Goal: Transaction & Acquisition: Purchase product/service

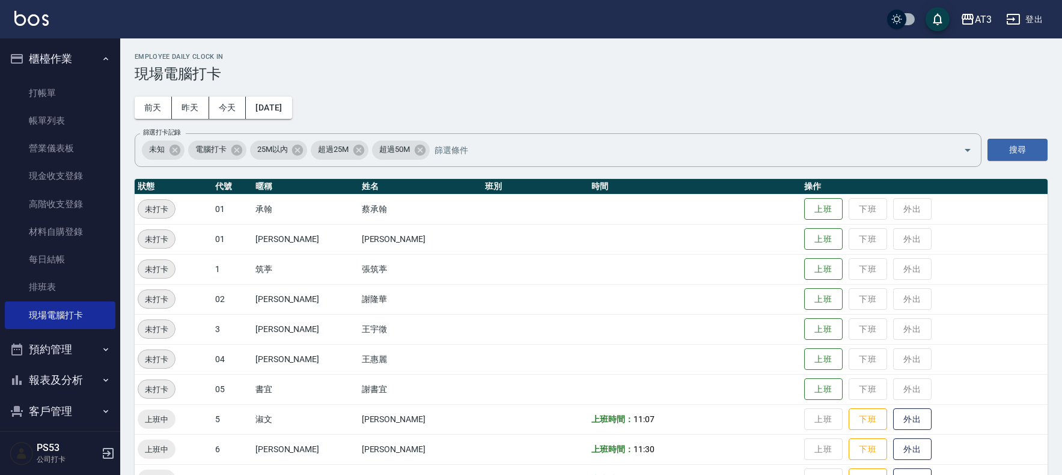
scroll to position [194, 0]
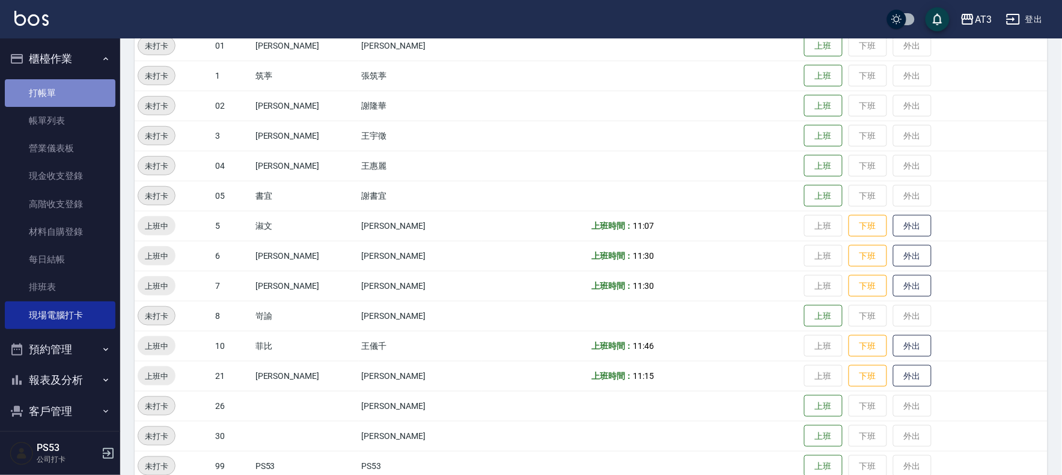
click at [70, 93] on link "打帳單" at bounding box center [60, 93] width 111 height 28
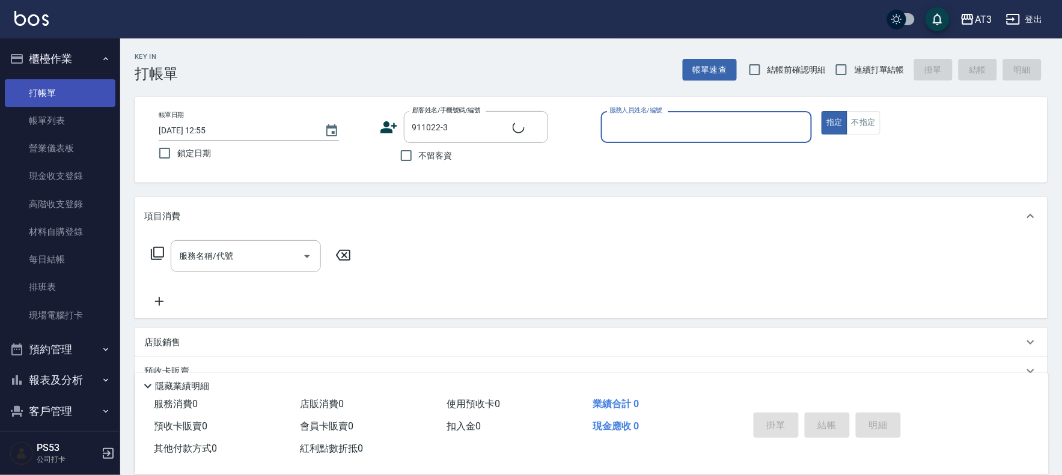
type input "[PERSON_NAME]/0976381808/911022-3"
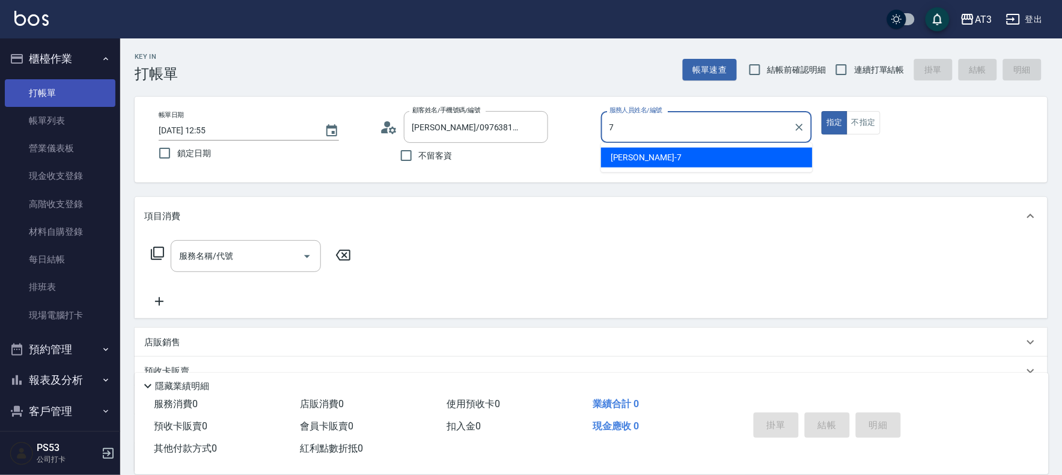
type input "子晴-7"
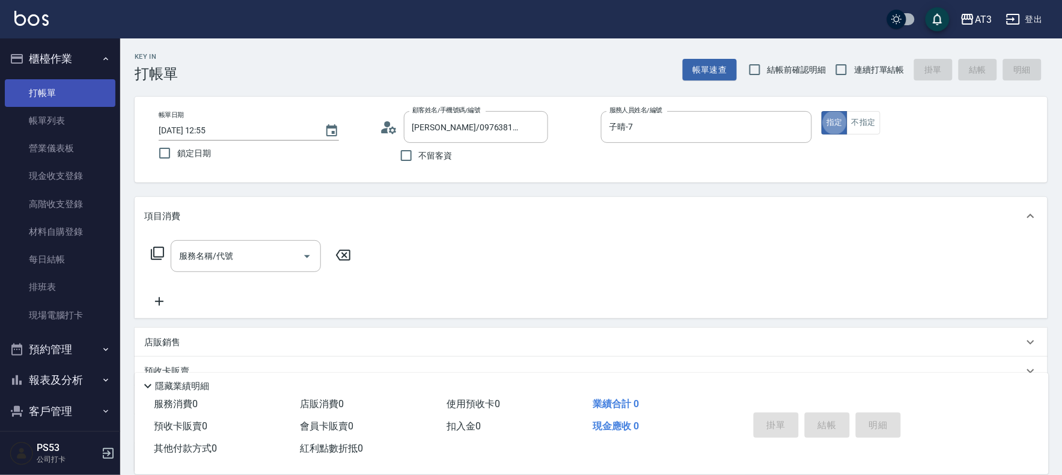
type button "true"
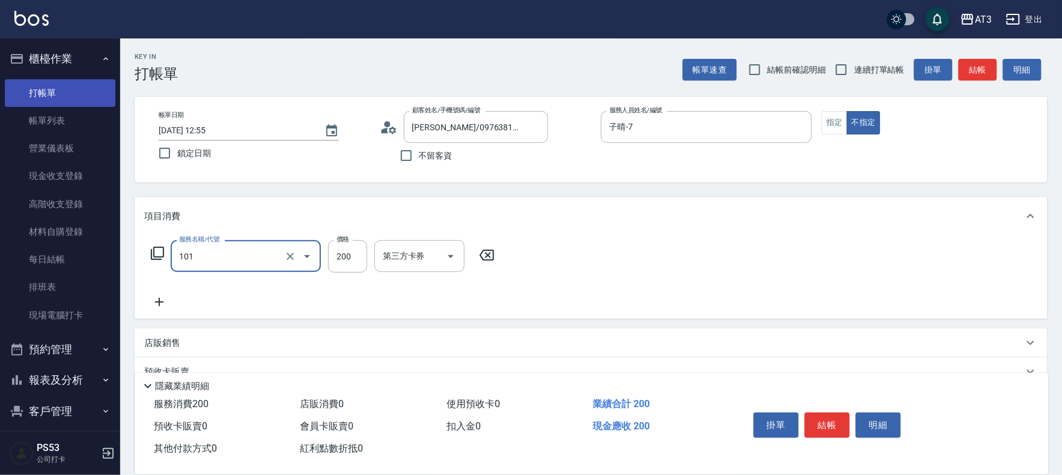
type input "洗髮(101)"
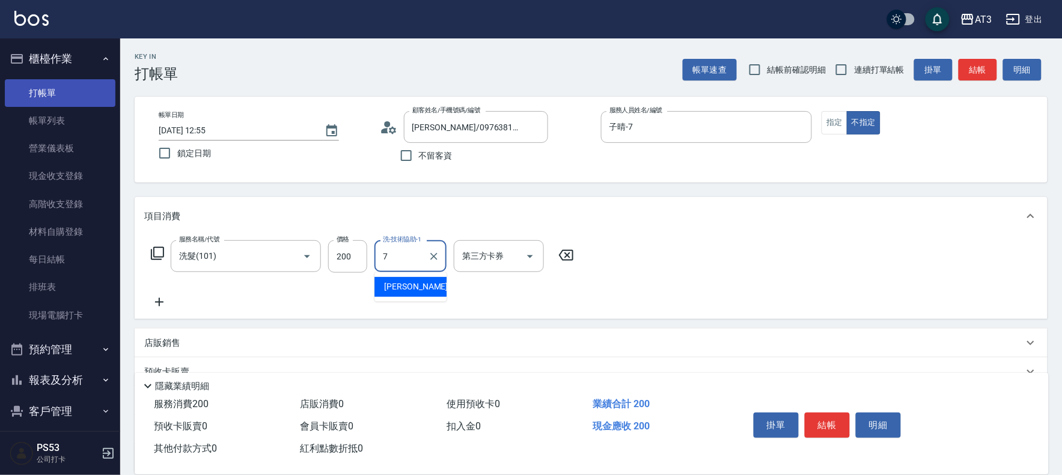
type input "子晴-7"
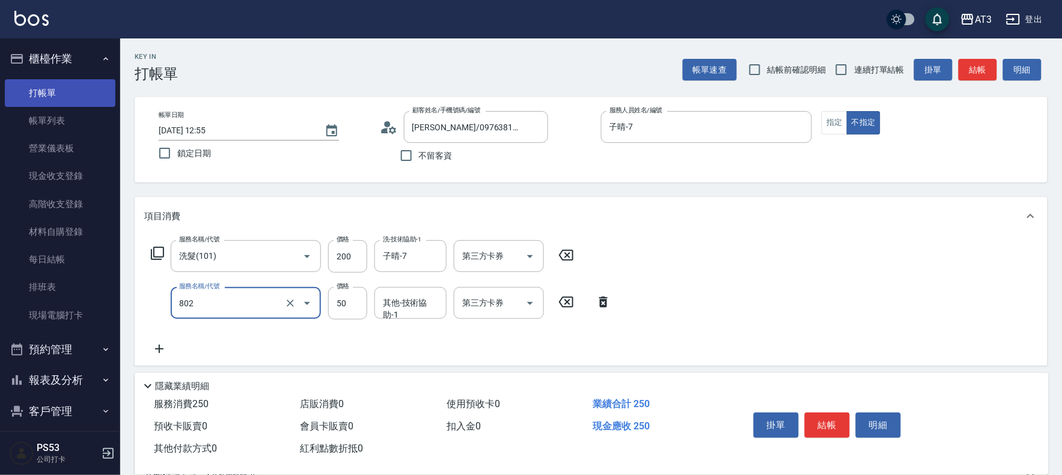
type input "潤絲/加精油(802)"
type input "100"
type input "子晴-7"
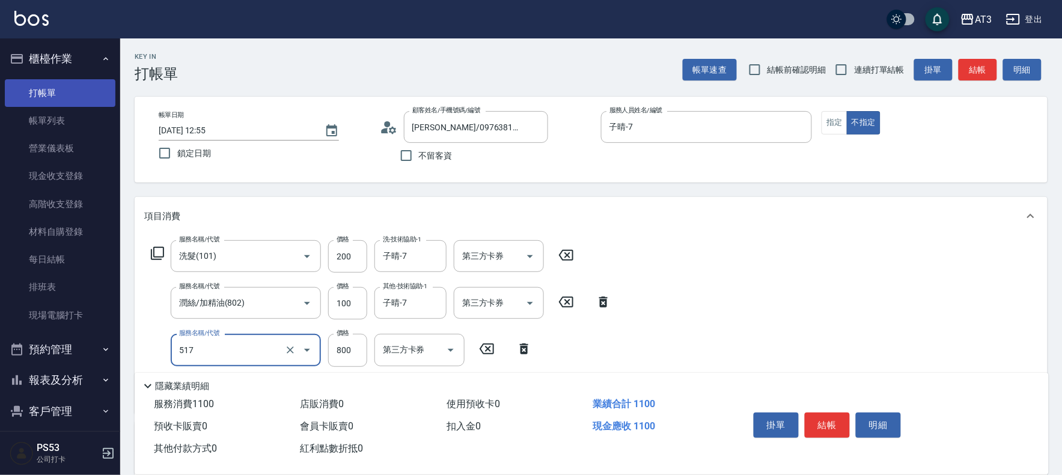
type input "C2花漾深層護髮/新(517)"
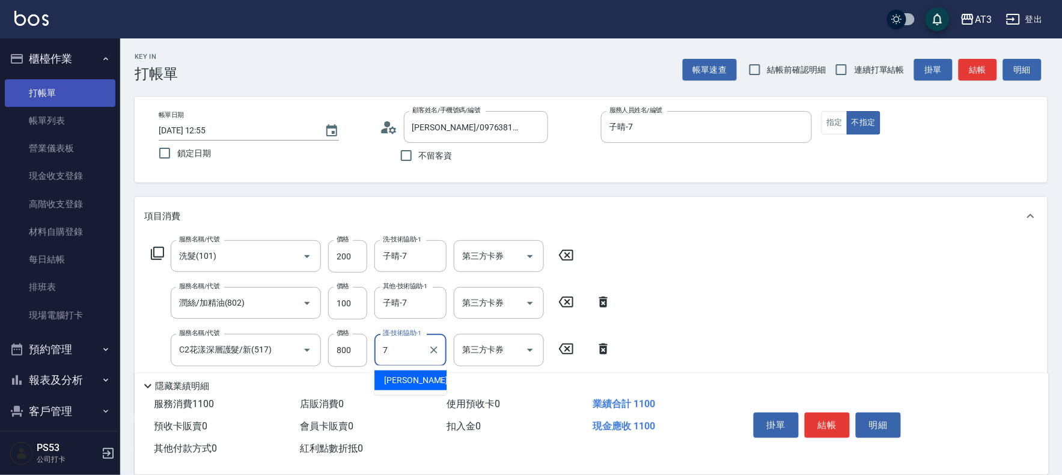
type input "子晴-7"
type input "剪瀏海(201)"
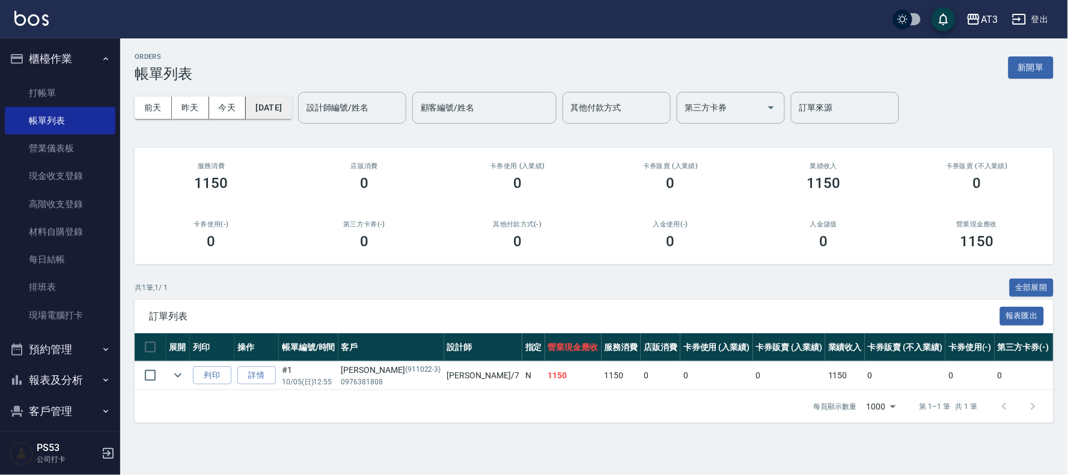
click at [264, 109] on button "[DATE]" at bounding box center [269, 108] width 46 height 22
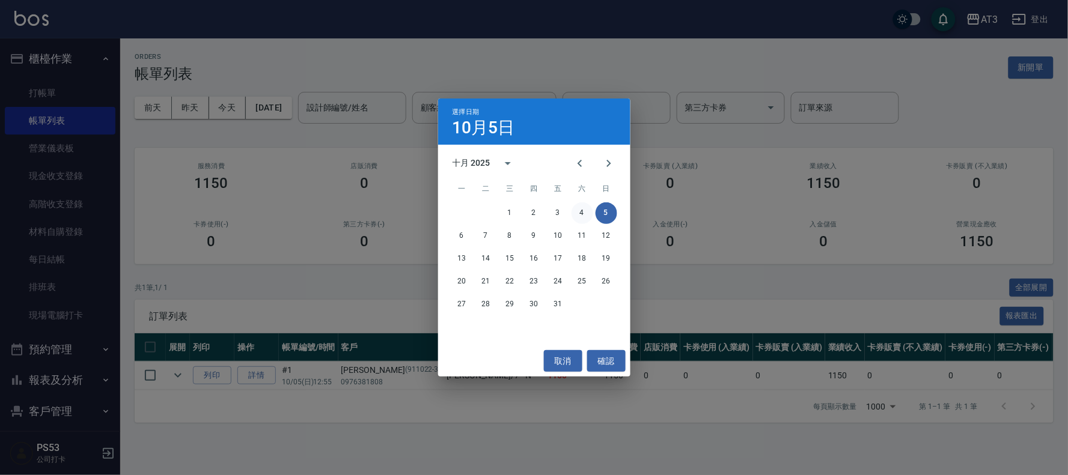
click at [586, 207] on button "4" at bounding box center [583, 214] width 22 height 22
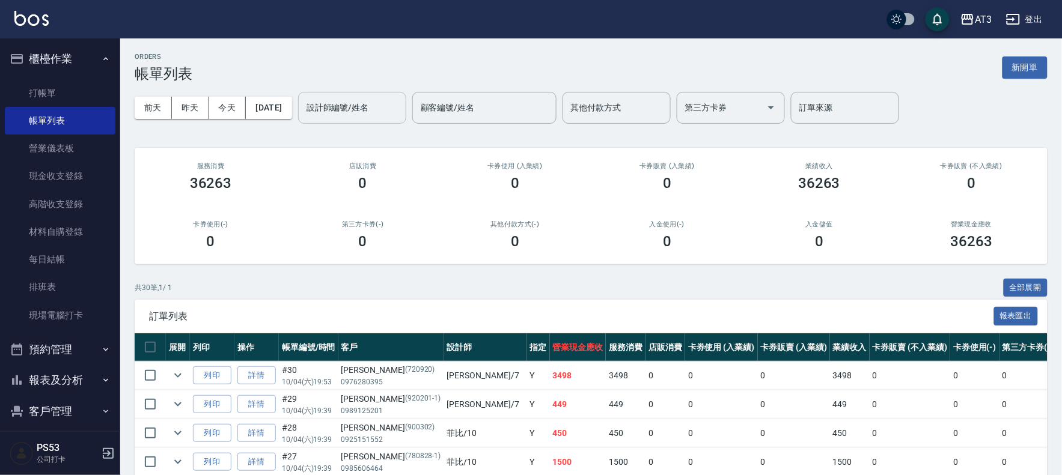
click at [380, 99] on div "設計師編號/姓名 設計師編號/姓名" at bounding box center [352, 108] width 108 height 32
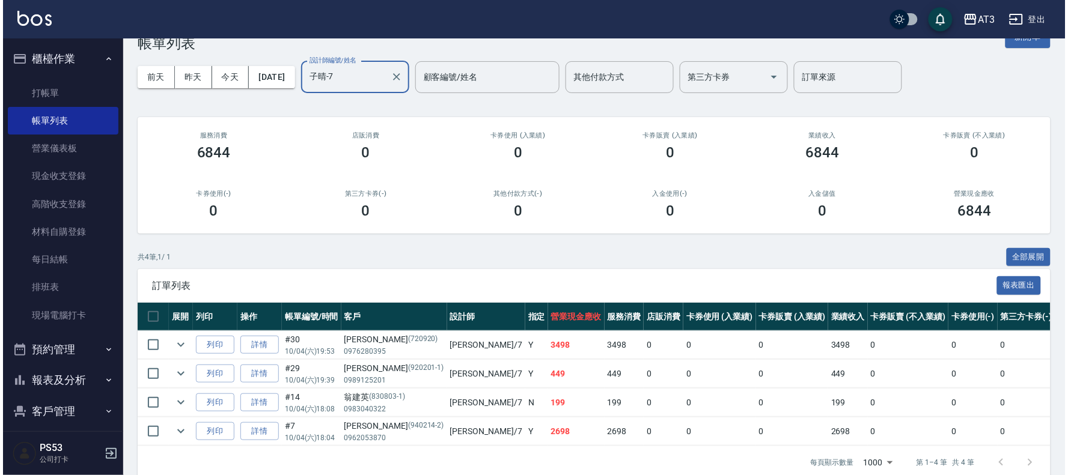
scroll to position [61, 0]
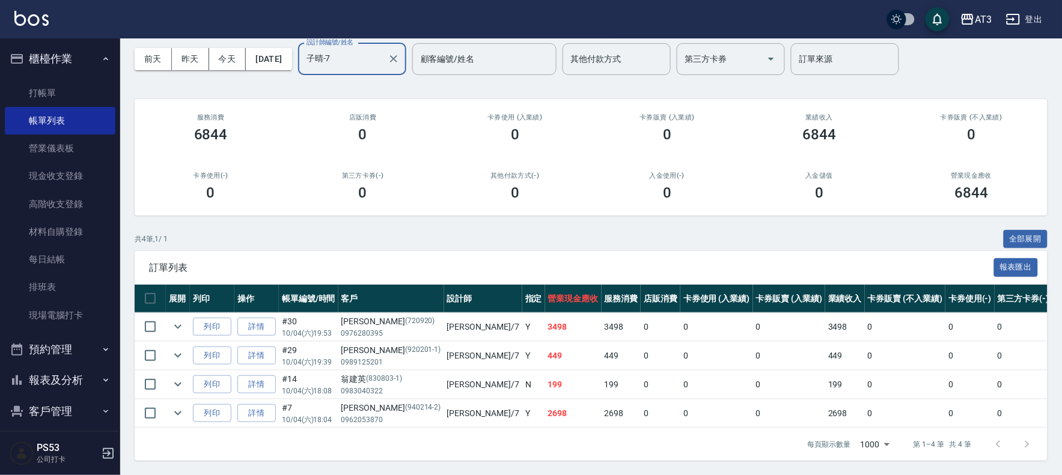
type input "子晴-7"
drag, startPoint x: 287, startPoint y: 64, endPoint x: 293, endPoint y: 52, distance: 13.7
click at [289, 58] on div "[DATE] [DATE] [DATE] [DATE] 設計師編號/姓名 子[PERSON_NAME]-7 設計師編號/姓名 顧客編號/姓名 顧客編號/姓名 …" at bounding box center [591, 59] width 913 height 51
click at [291, 51] on button "[DATE]" at bounding box center [269, 59] width 46 height 22
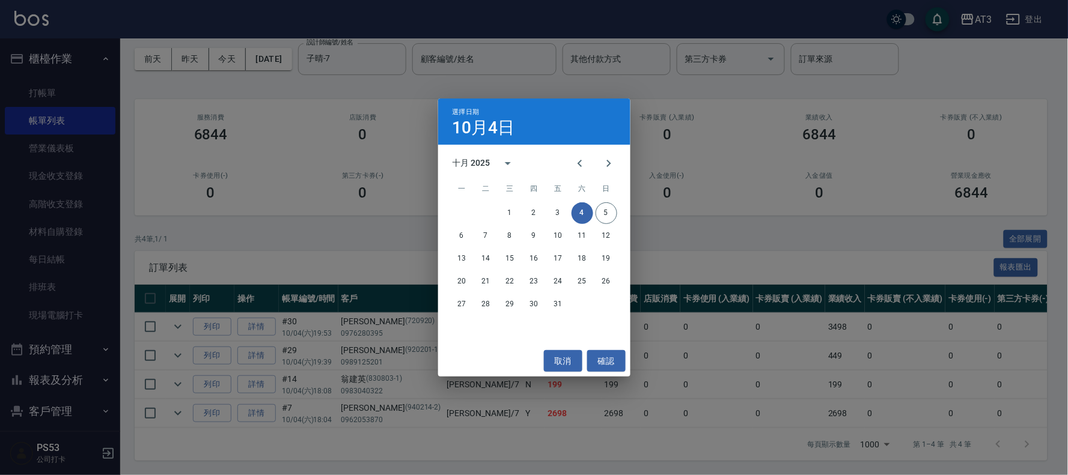
click at [545, 215] on div "1 2 3 4 5" at bounding box center [534, 214] width 192 height 22
click at [539, 212] on button "2" at bounding box center [534, 214] width 22 height 22
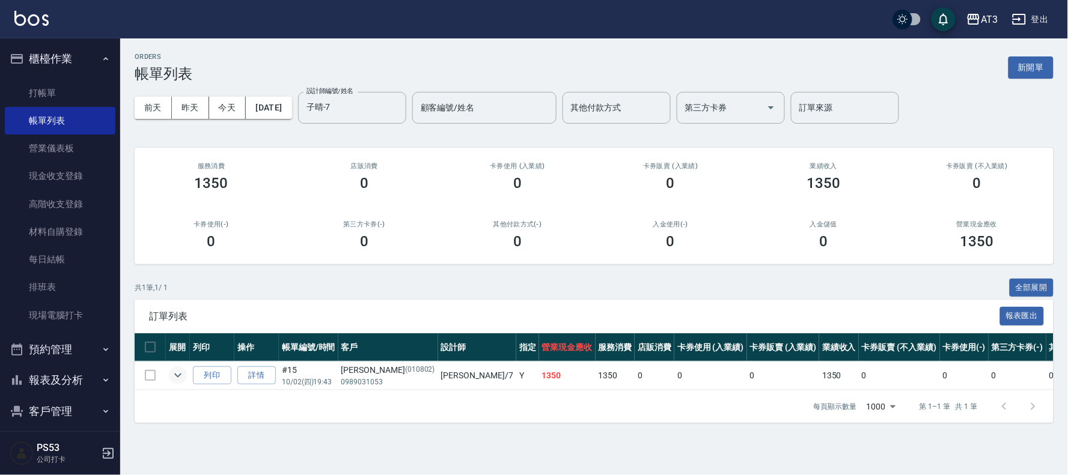
click at [177, 375] on icon "expand row" at bounding box center [178, 375] width 14 height 14
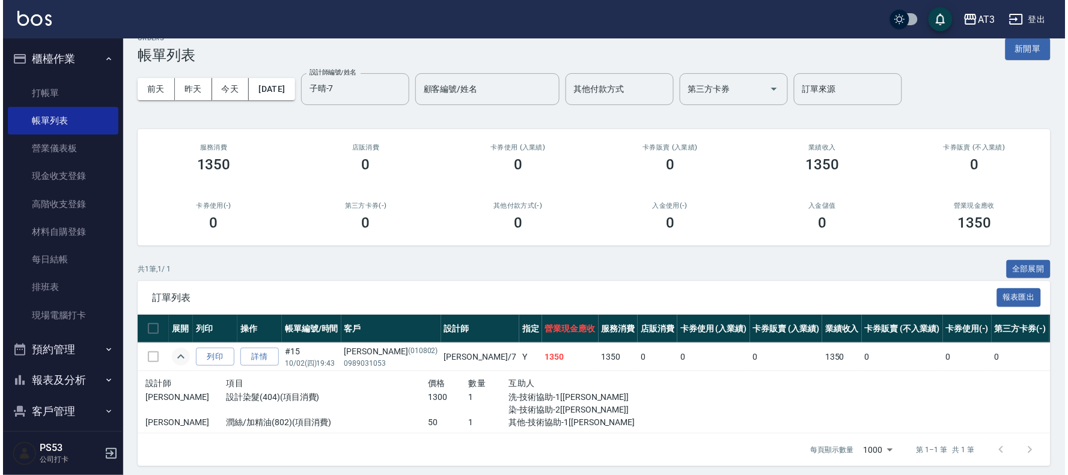
scroll to position [35, 0]
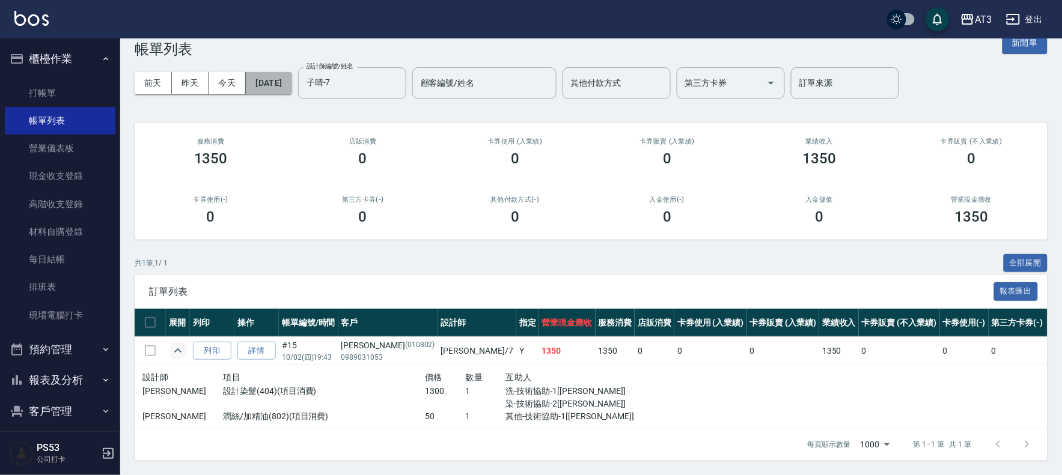
click at [291, 80] on button "[DATE]" at bounding box center [269, 83] width 46 height 22
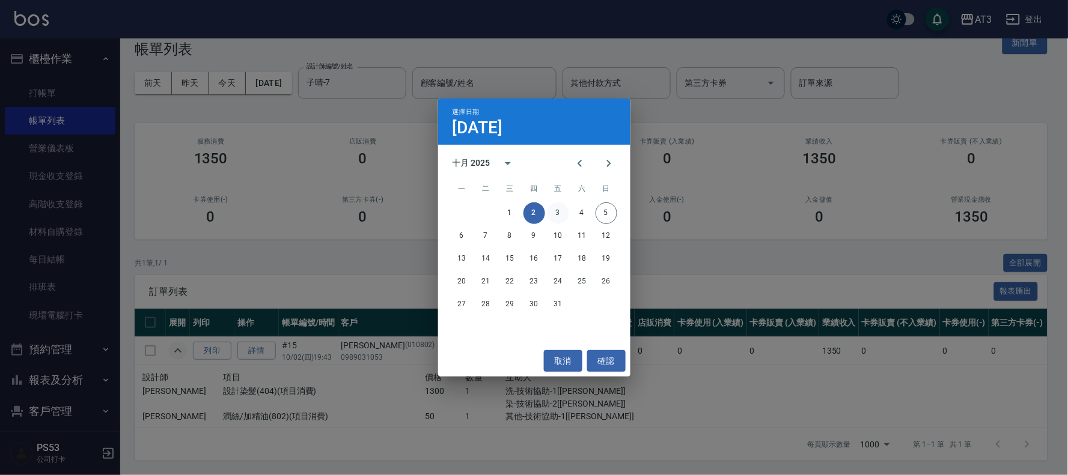
click at [567, 210] on button "3" at bounding box center [559, 214] width 22 height 22
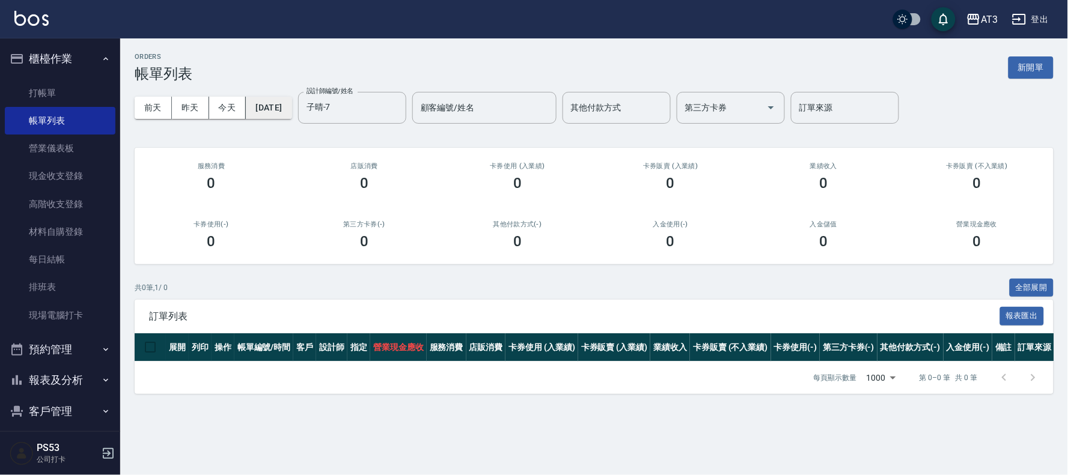
click at [291, 105] on button "[DATE]" at bounding box center [269, 108] width 46 height 22
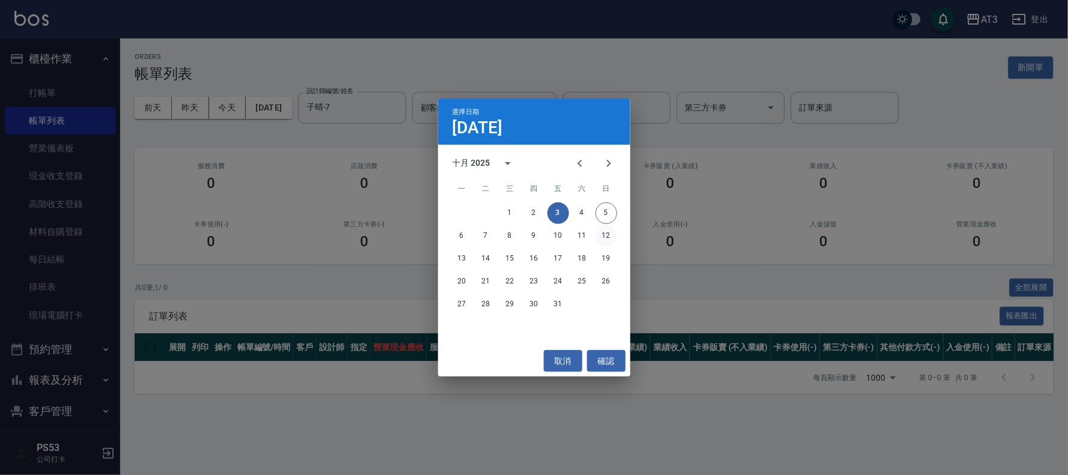
click at [603, 227] on button "12" at bounding box center [607, 236] width 22 height 22
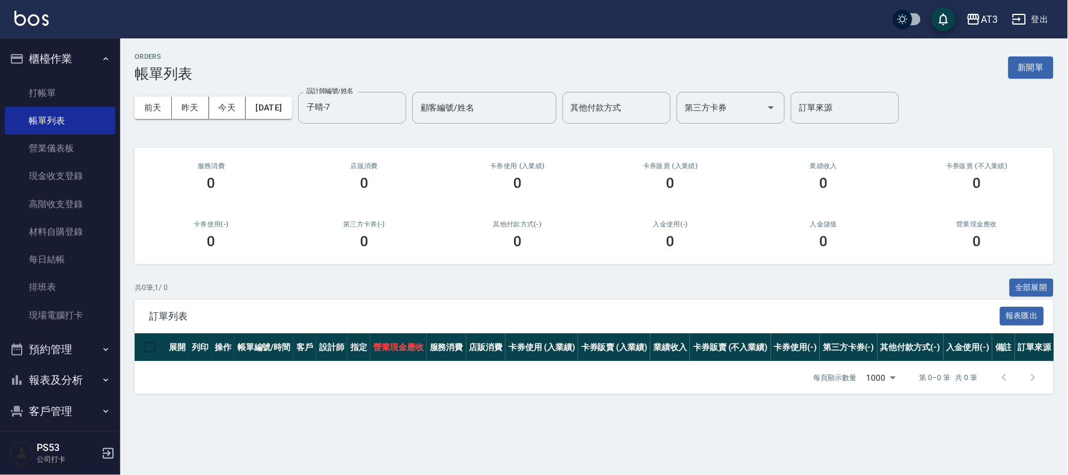
click at [579, 208] on div "其他付款方式(-) 0" at bounding box center [517, 235] width 153 height 58
click at [266, 109] on button "[DATE]" at bounding box center [269, 108] width 46 height 22
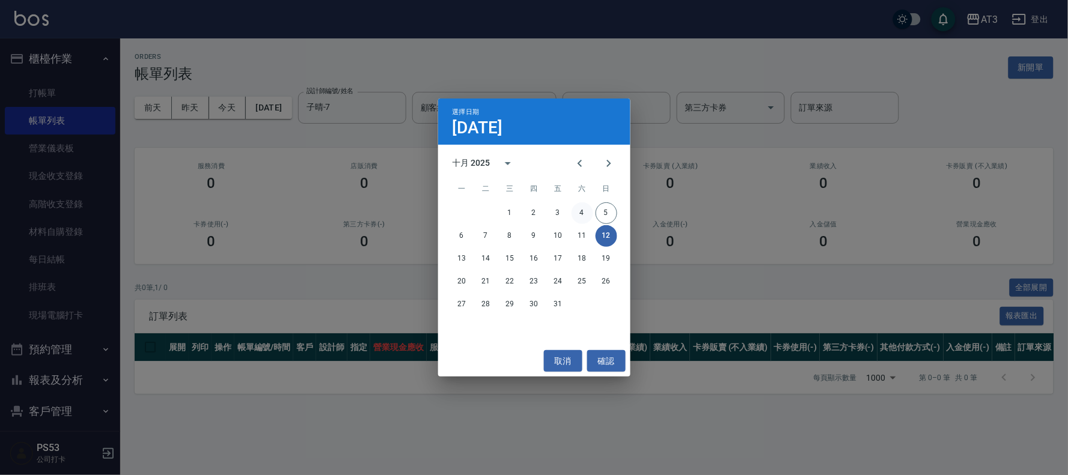
click at [581, 215] on button "4" at bounding box center [583, 214] width 22 height 22
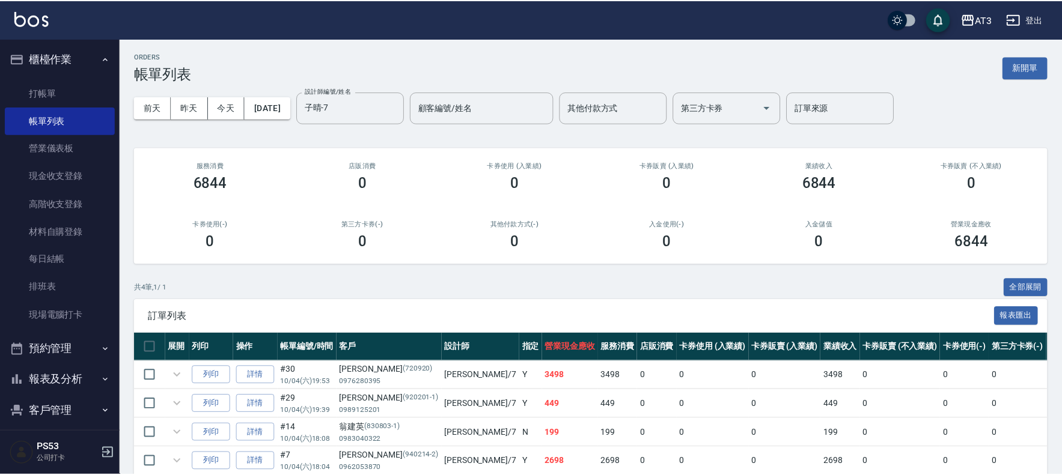
scroll to position [61, 0]
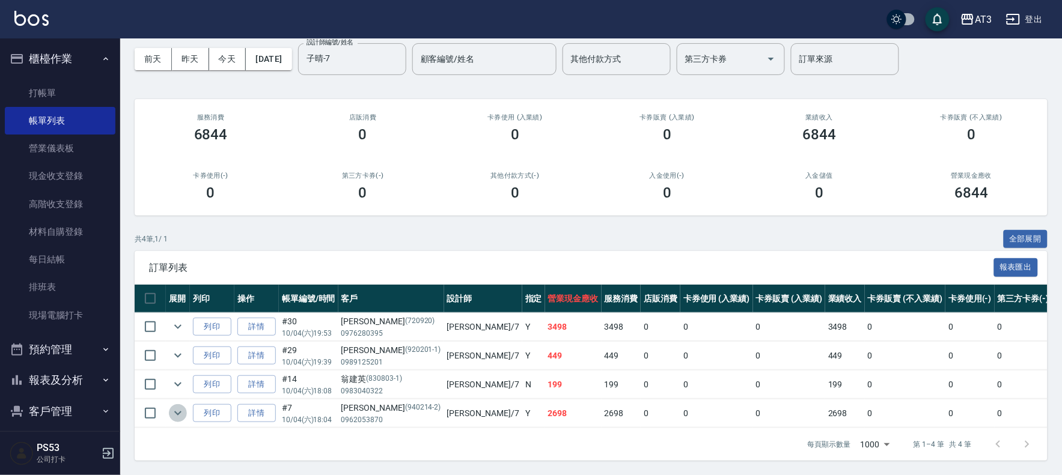
click at [172, 406] on icon "expand row" at bounding box center [178, 413] width 14 height 14
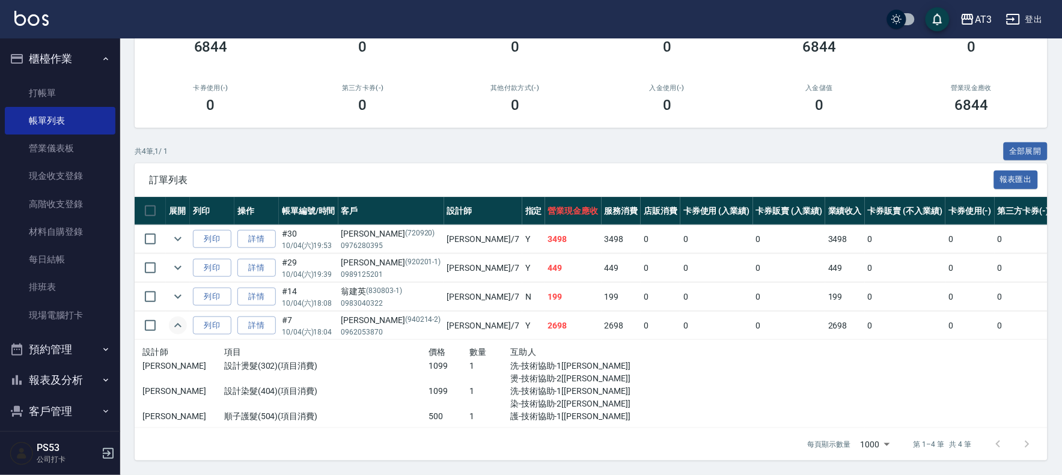
scroll to position [147, 0]
click at [166, 225] on td at bounding box center [178, 239] width 24 height 28
click at [168, 225] on td at bounding box center [178, 239] width 24 height 28
click at [176, 232] on icon "expand row" at bounding box center [178, 239] width 14 height 14
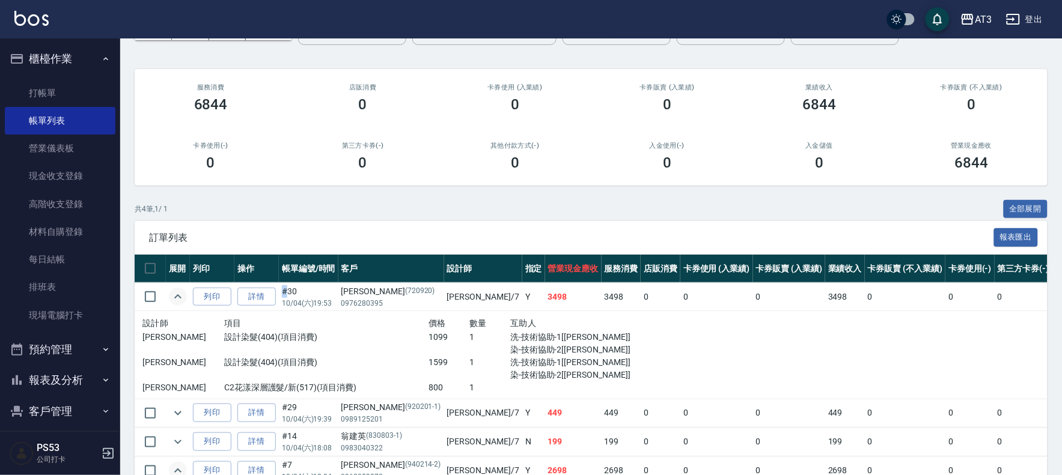
scroll to position [0, 0]
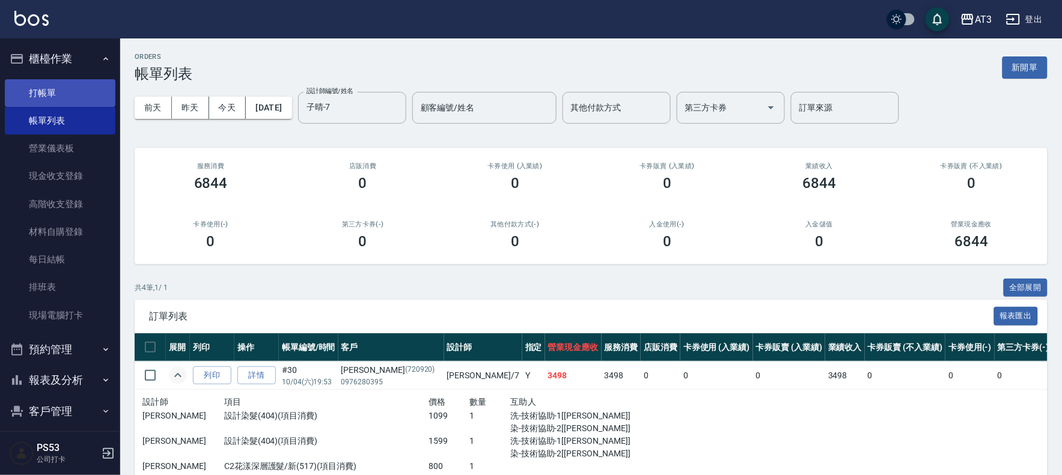
drag, startPoint x: 50, startPoint y: 74, endPoint x: 47, endPoint y: 87, distance: 13.6
click at [49, 82] on ul "打帳單 帳單列表 營業儀表板 現金收支登錄 高階收支登錄 材料自購登錄 每日結帳 排班表 現場電腦打卡" at bounding box center [60, 205] width 111 height 260
click at [47, 87] on link "打帳單" at bounding box center [60, 93] width 111 height 28
